Goal: Navigation & Orientation: Find specific page/section

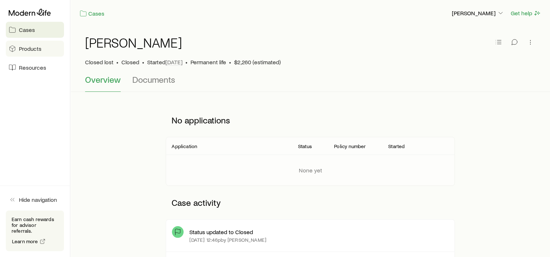
click at [32, 45] on span "Products" at bounding box center [30, 48] width 23 height 7
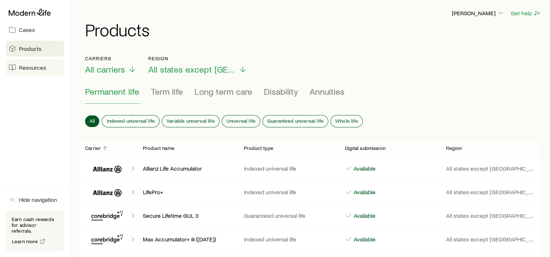
click at [39, 69] on span "Resources" at bounding box center [32, 67] width 27 height 7
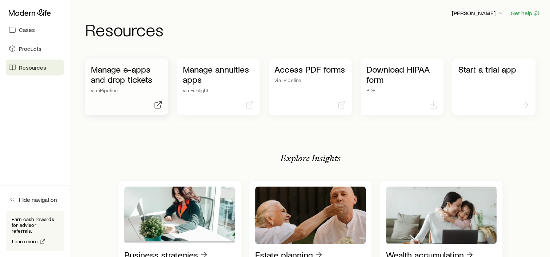
click at [149, 86] on div "Manage e-apps and drop tickets via iPipeline" at bounding box center [127, 78] width 72 height 29
click at [16, 28] on link "Cases" at bounding box center [35, 30] width 58 height 16
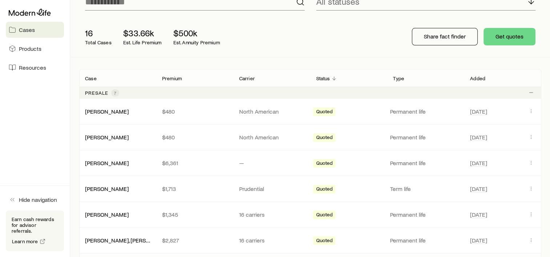
scroll to position [73, 0]
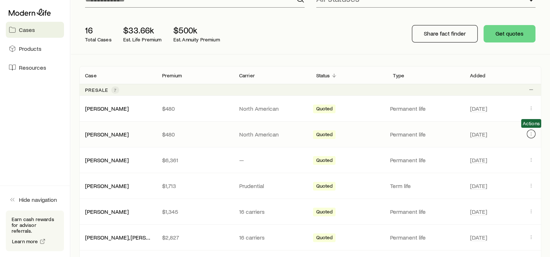
click at [528, 135] on icon "Client cases" at bounding box center [531, 134] width 6 height 6
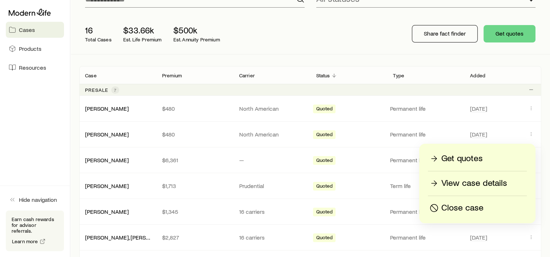
click at [330, 54] on div "16 Total Cases $33.66k Est. Life Premium $500k Est. Annuity Premium Share fact …" at bounding box center [310, 33] width 462 height 41
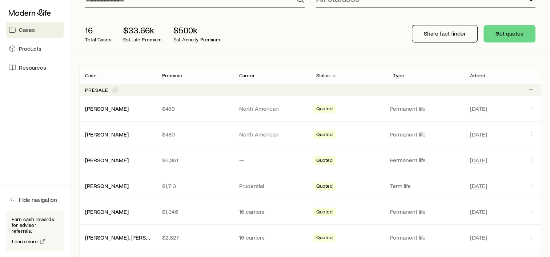
click at [341, 45] on div "16 Total Cases $33.66k Est. Life Premium $500k Est. Annuity Premium Share fact …" at bounding box center [310, 33] width 462 height 41
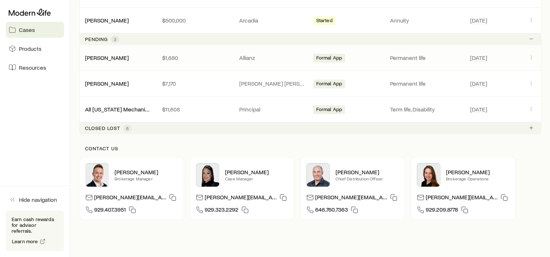
scroll to position [327, 0]
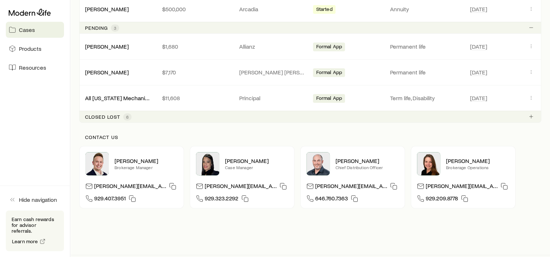
click at [121, 114] on div "Closed lost 6" at bounding box center [108, 116] width 46 height 7
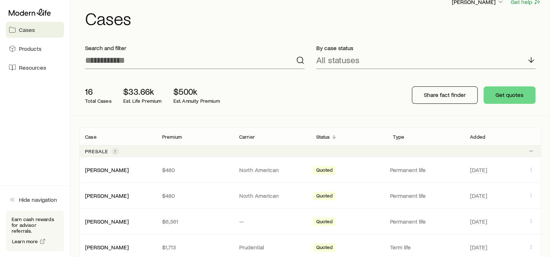
scroll to position [0, 0]
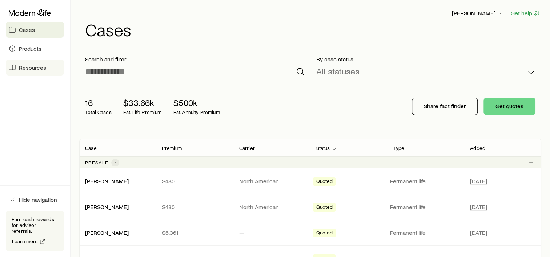
click at [28, 64] on span "Resources" at bounding box center [32, 67] width 27 height 7
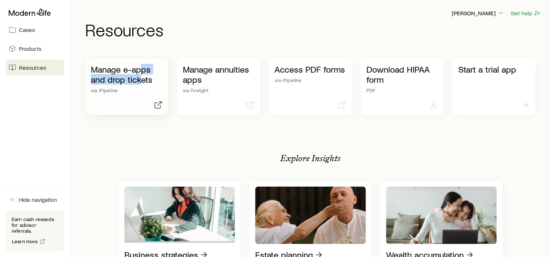
click at [142, 74] on p "Manage e-apps and drop tickets" at bounding box center [127, 74] width 72 height 20
